Goal: Task Accomplishment & Management: Manage account settings

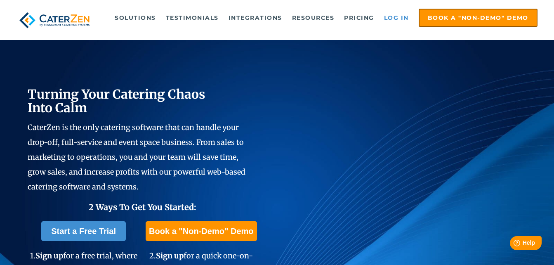
click at [391, 17] on link "Log in" at bounding box center [396, 17] width 33 height 17
click at [399, 16] on link "Log in" at bounding box center [396, 17] width 33 height 17
click at [387, 17] on link "Log in" at bounding box center [396, 17] width 33 height 17
